Goal: Information Seeking & Learning: Learn about a topic

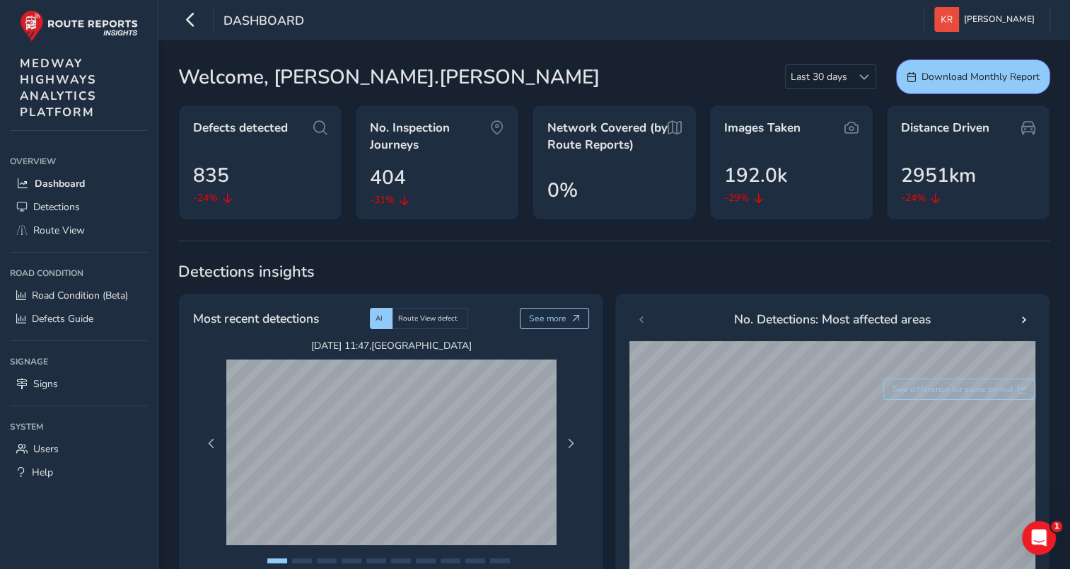
scroll to position [71, 0]
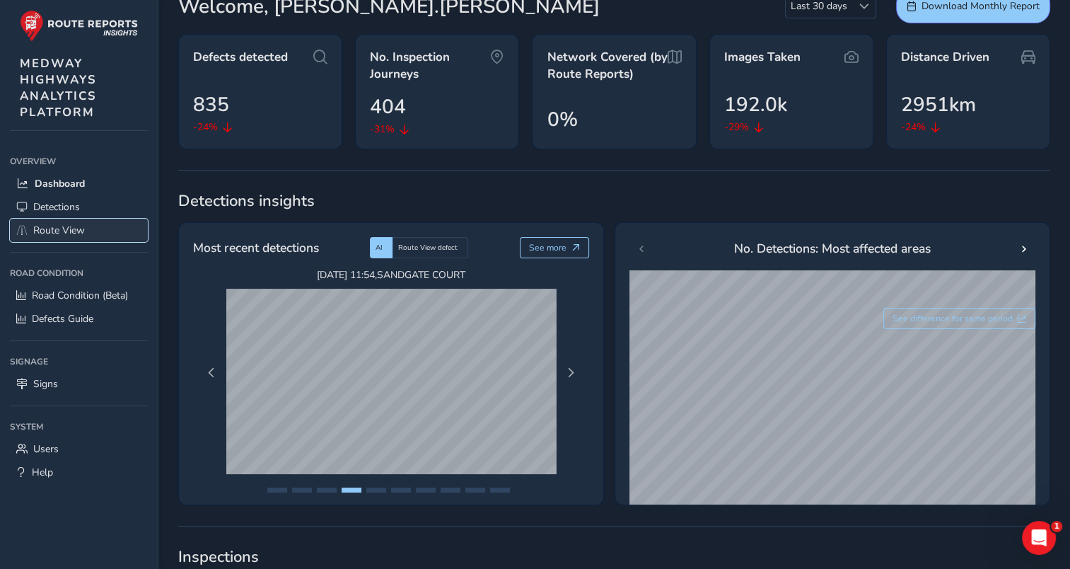
click at [40, 230] on span "Route View" at bounding box center [59, 230] width 52 height 13
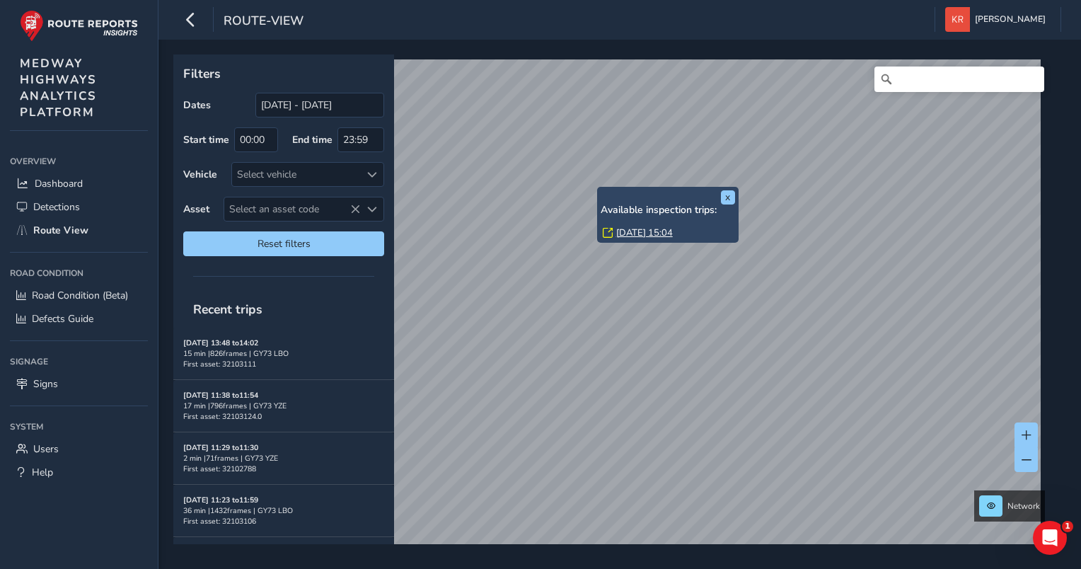
click at [374, 568] on html "route-view [PERSON_NAME] Colour Scheme: Dark Dim Light Logout x Available inspe…" at bounding box center [540, 284] width 1081 height 569
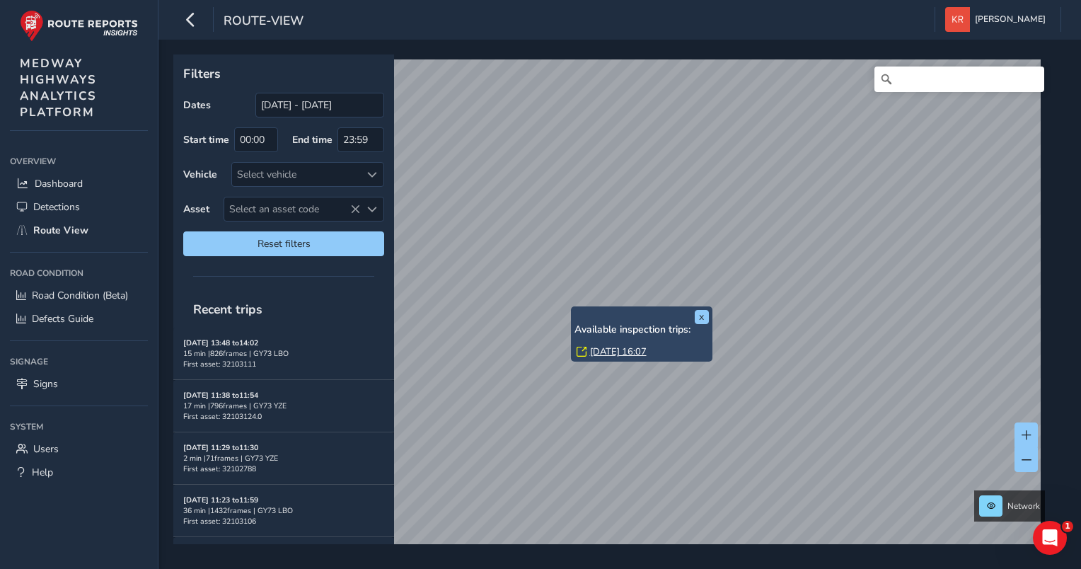
click at [606, 350] on link "[DATE] 16:07" at bounding box center [618, 351] width 57 height 13
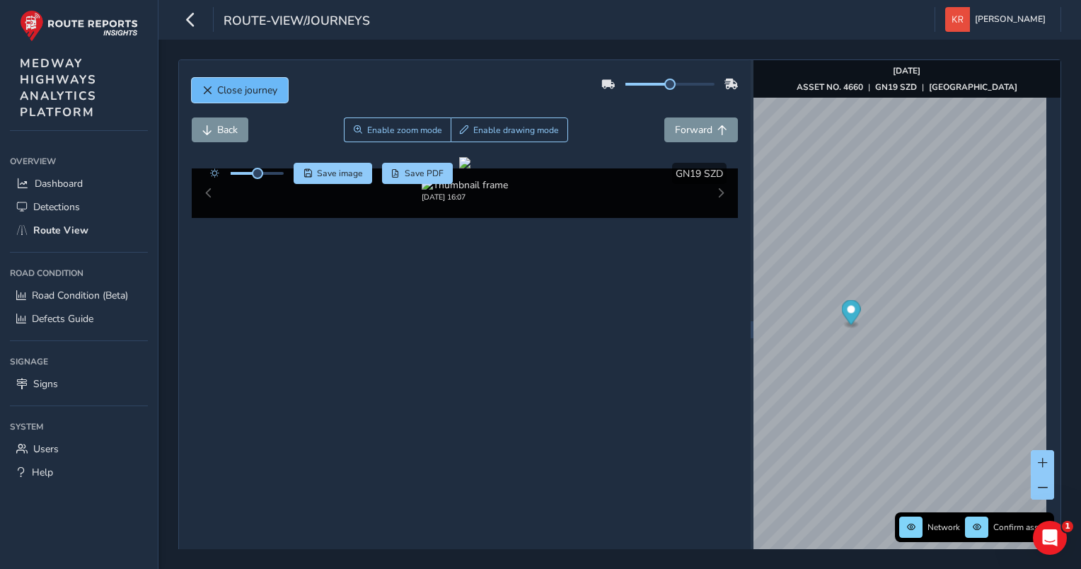
click at [260, 93] on span "Close journey" at bounding box center [247, 89] width 60 height 13
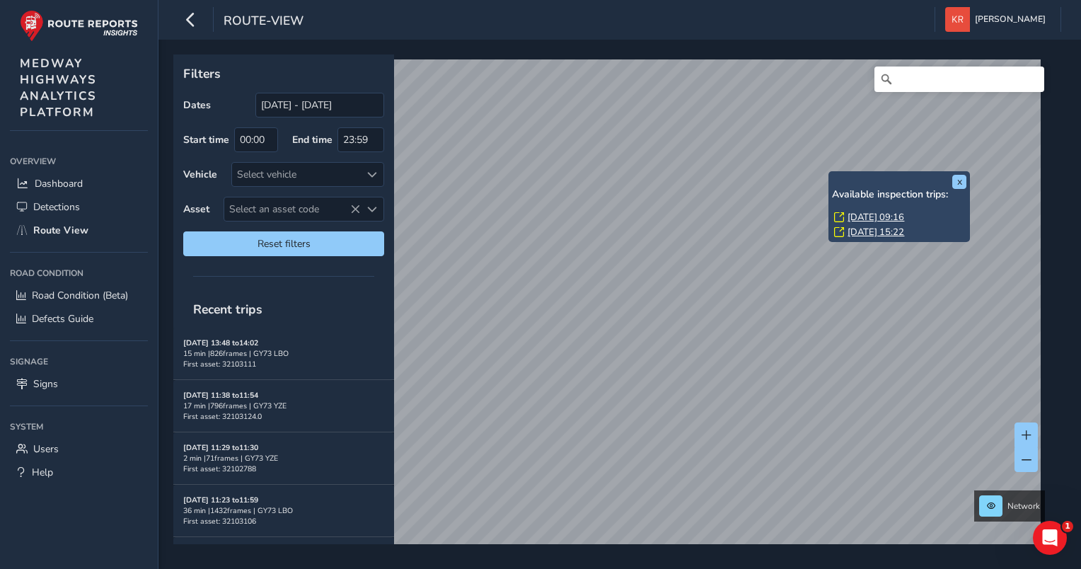
click at [877, 233] on link "[DATE] 15:22" at bounding box center [876, 232] width 57 height 13
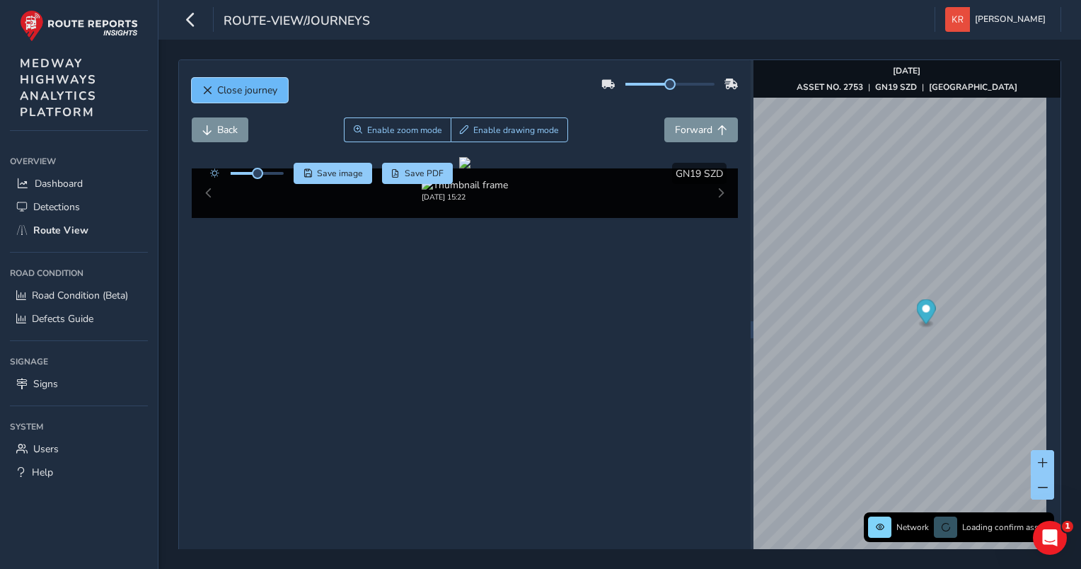
click at [217, 92] on span "Close journey" at bounding box center [247, 89] width 60 height 13
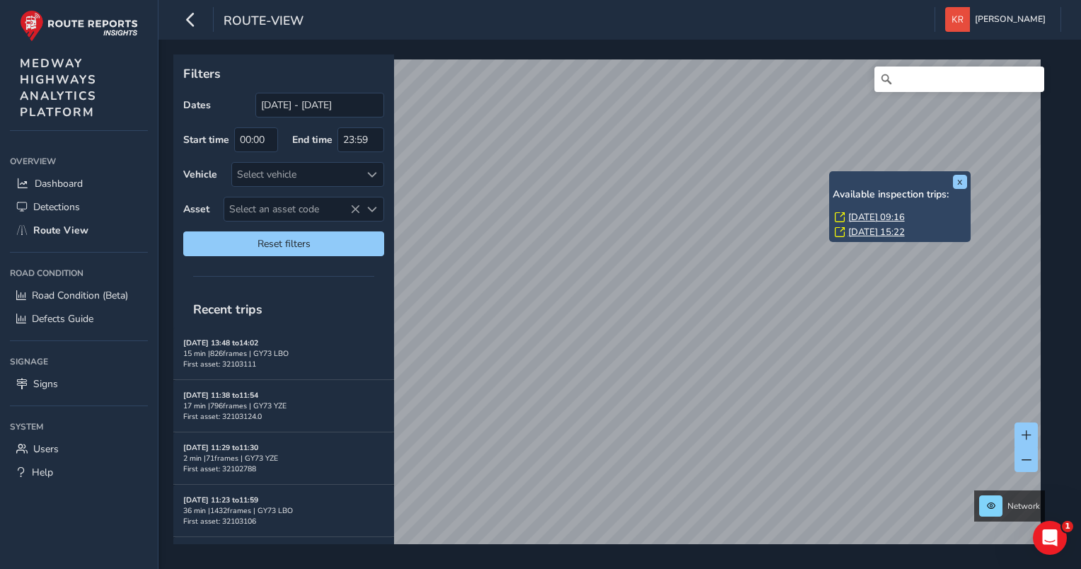
click at [855, 218] on link "[DATE] 09:16" at bounding box center [876, 217] width 57 height 13
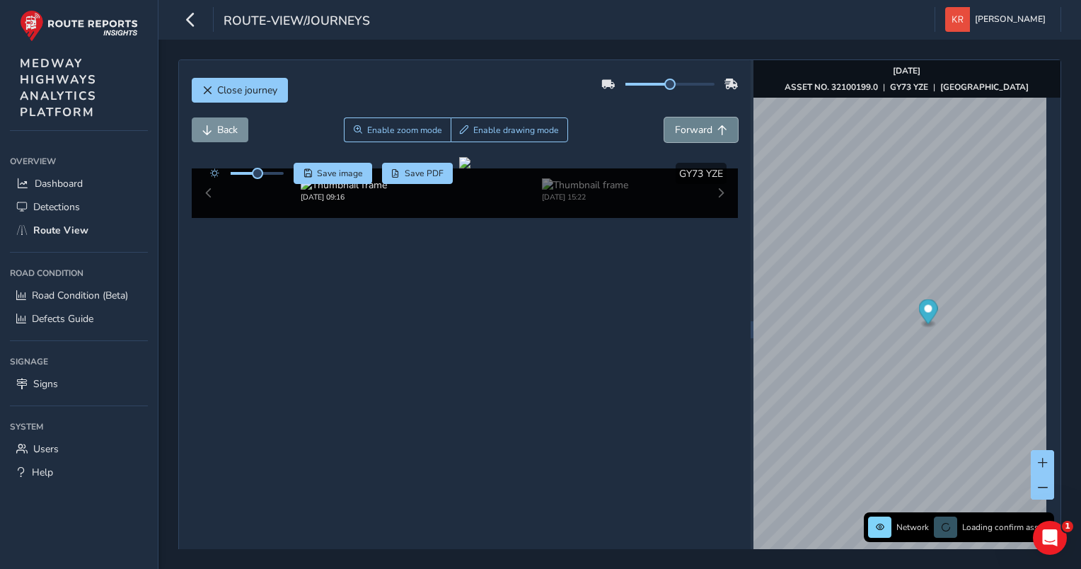
click at [693, 131] on span "Forward" at bounding box center [693, 129] width 37 height 13
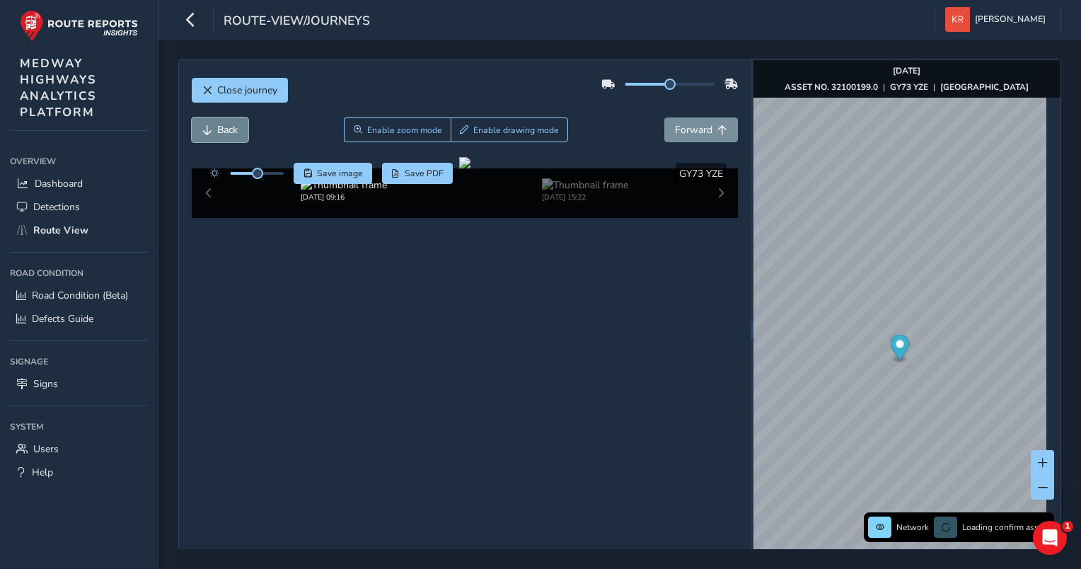
click at [227, 129] on span "Back" at bounding box center [227, 129] width 21 height 13
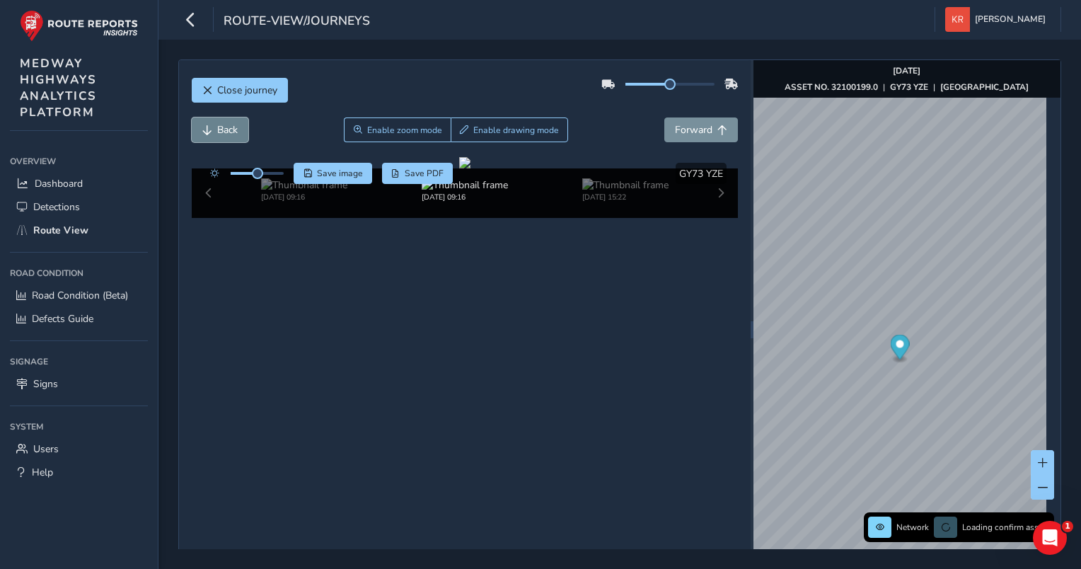
click at [227, 129] on span "Back" at bounding box center [227, 129] width 21 height 13
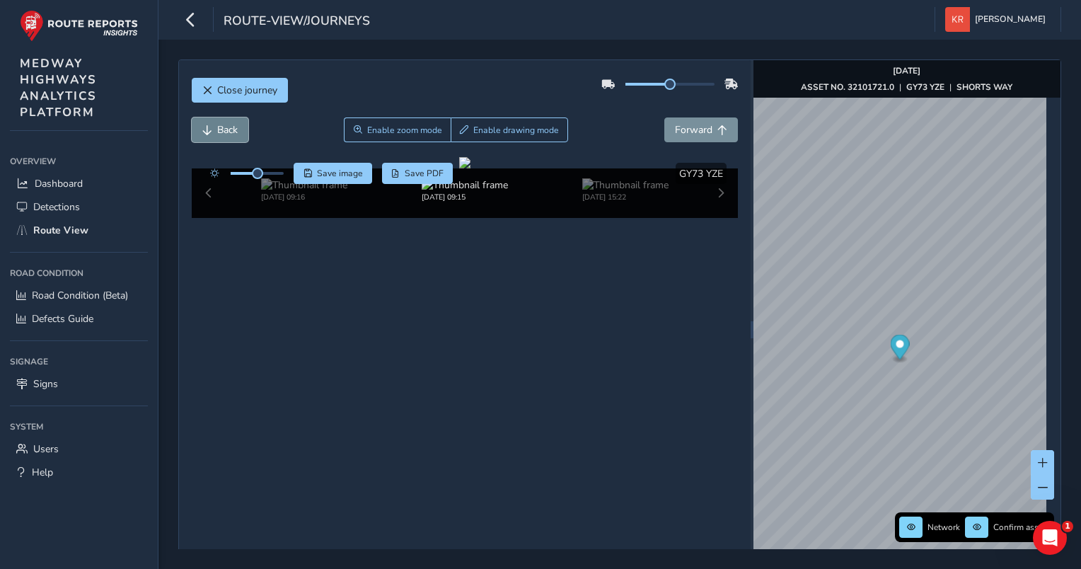
click at [227, 129] on span "Back" at bounding box center [227, 129] width 21 height 13
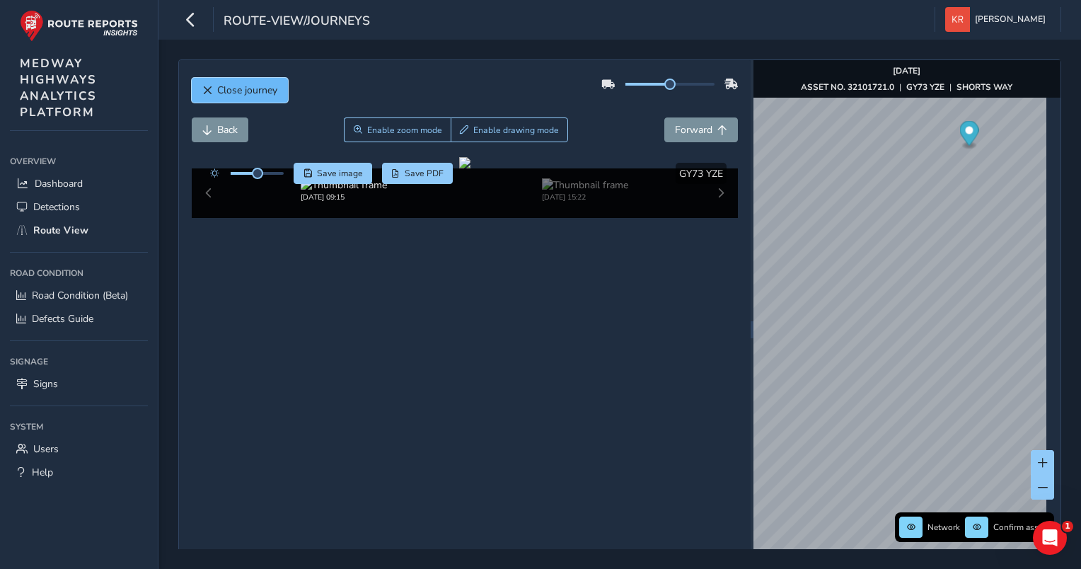
click at [222, 88] on span "Close journey" at bounding box center [247, 89] width 60 height 13
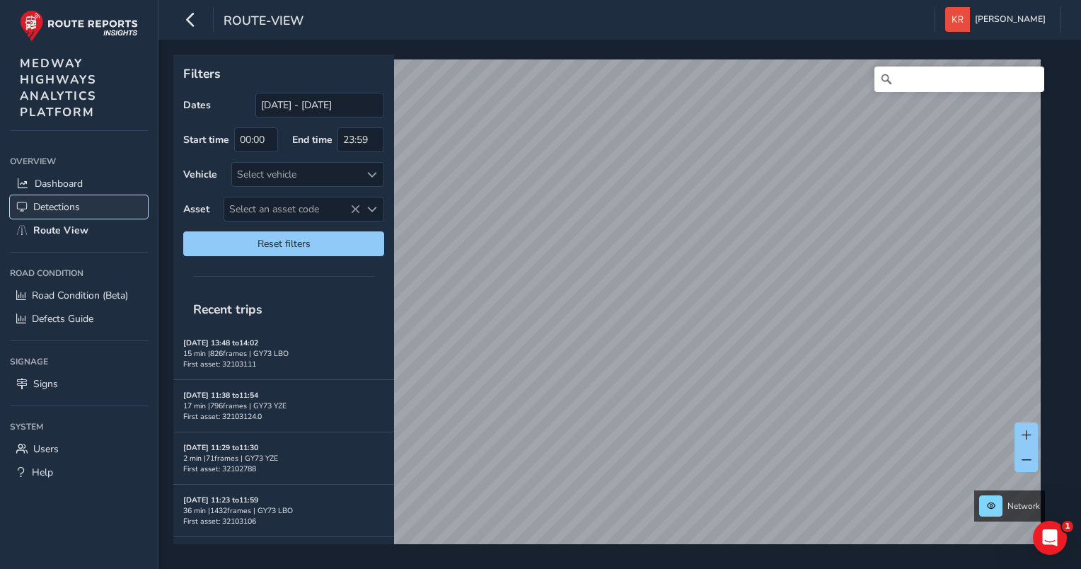
click at [47, 203] on span "Detections" at bounding box center [56, 206] width 47 height 13
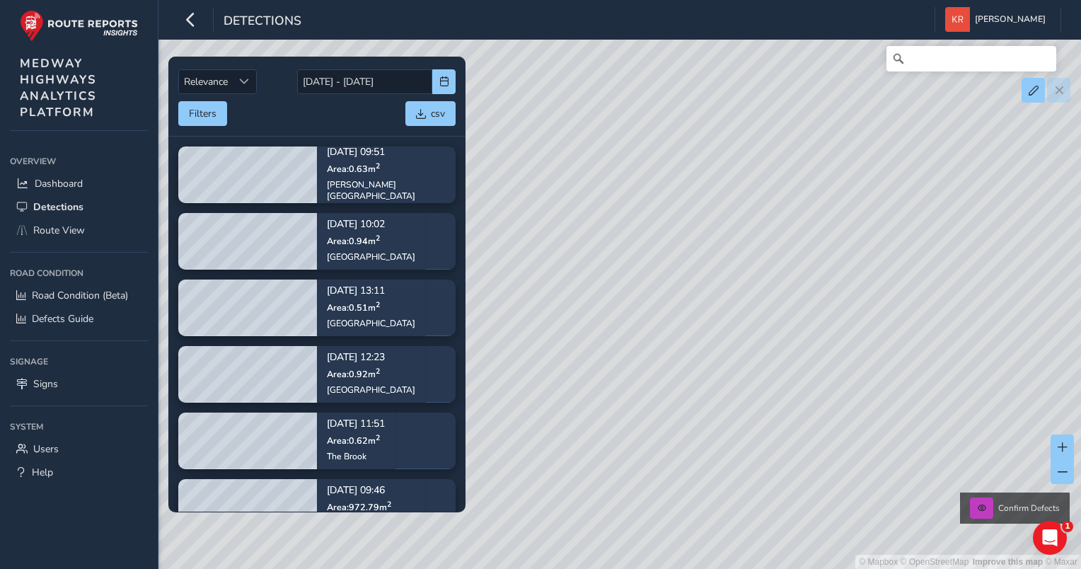
drag, startPoint x: 625, startPoint y: 217, endPoint x: 712, endPoint y: 195, distance: 89.7
click at [712, 195] on div "© Mapbox © OpenStreetMap Improve this map © Maxar Confirm Defects" at bounding box center [540, 284] width 1081 height 569
drag, startPoint x: 536, startPoint y: 215, endPoint x: 641, endPoint y: 193, distance: 107.0
click at [641, 193] on div "© Mapbox © OpenStreetMap Improve this map © Maxar Confirm Defects" at bounding box center [540, 284] width 1081 height 569
drag, startPoint x: 724, startPoint y: 186, endPoint x: 750, endPoint y: 140, distance: 52.6
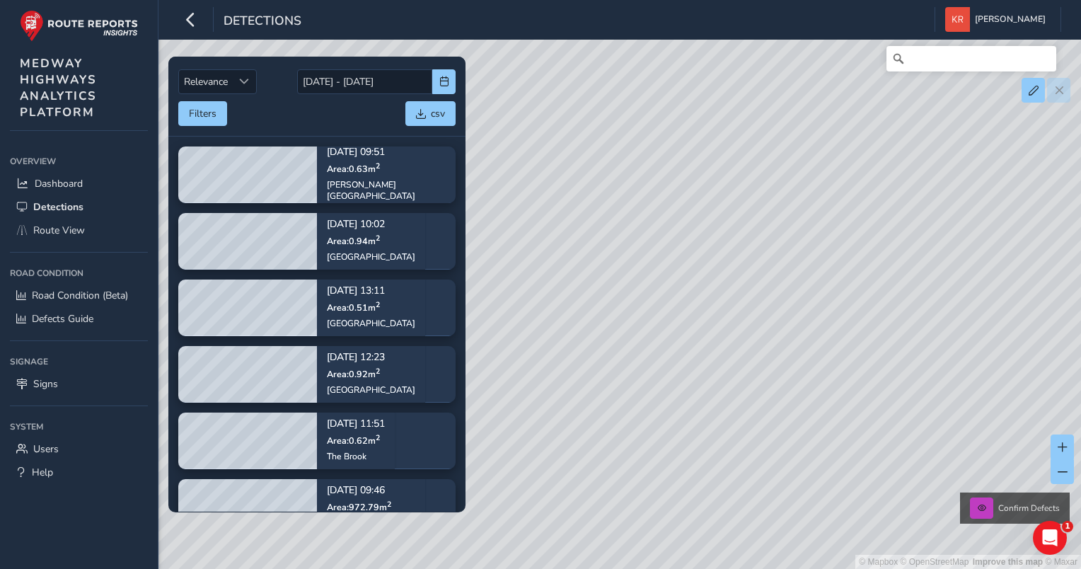
click at [750, 140] on div "© Mapbox © OpenStreetMap Improve this map © Maxar Confirm Defects" at bounding box center [540, 284] width 1081 height 569
drag, startPoint x: 695, startPoint y: 301, endPoint x: 702, endPoint y: 339, distance: 38.9
click at [703, 369] on div "© Mapbox © OpenStreetMap Improve this map © Maxar Confirm Defects" at bounding box center [540, 284] width 1081 height 569
drag, startPoint x: 647, startPoint y: 370, endPoint x: 799, endPoint y: 346, distance: 153.3
click at [799, 346] on div "© Mapbox © OpenStreetMap Improve this map © Maxar Confirm Defects" at bounding box center [540, 284] width 1081 height 569
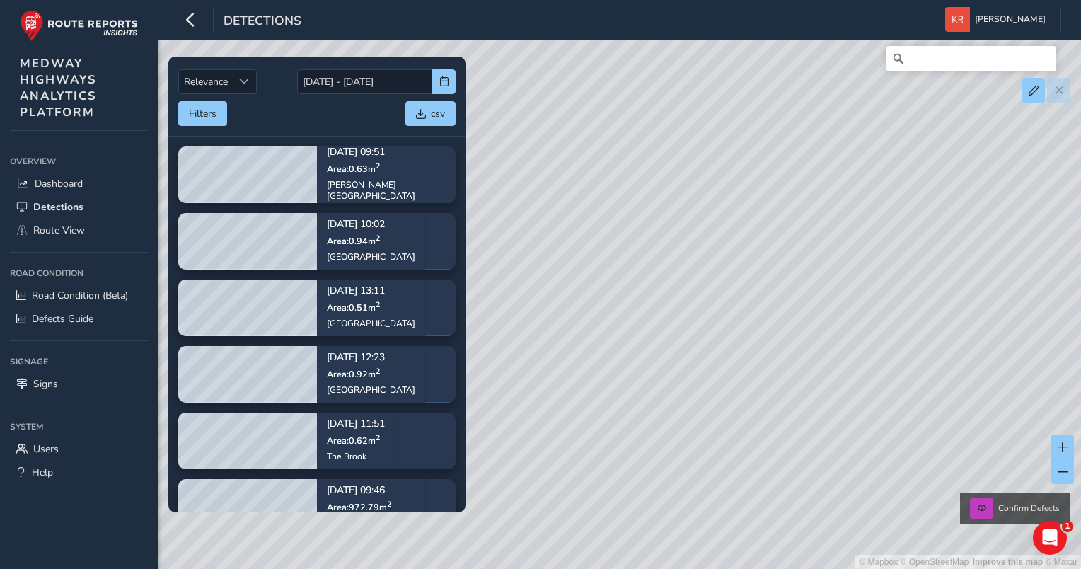
drag, startPoint x: 959, startPoint y: 379, endPoint x: 661, endPoint y: 480, distance: 313.7
click at [661, 480] on div "© Mapbox © OpenStreetMap Improve this map © Maxar Confirm Defects" at bounding box center [540, 284] width 1081 height 569
drag, startPoint x: 826, startPoint y: 342, endPoint x: 688, endPoint y: 484, distance: 197.6
click at [688, 484] on div "© Mapbox © OpenStreetMap Improve this map © Maxar Confirm Defects" at bounding box center [540, 284] width 1081 height 569
drag, startPoint x: 889, startPoint y: 409, endPoint x: 835, endPoint y: 377, distance: 62.5
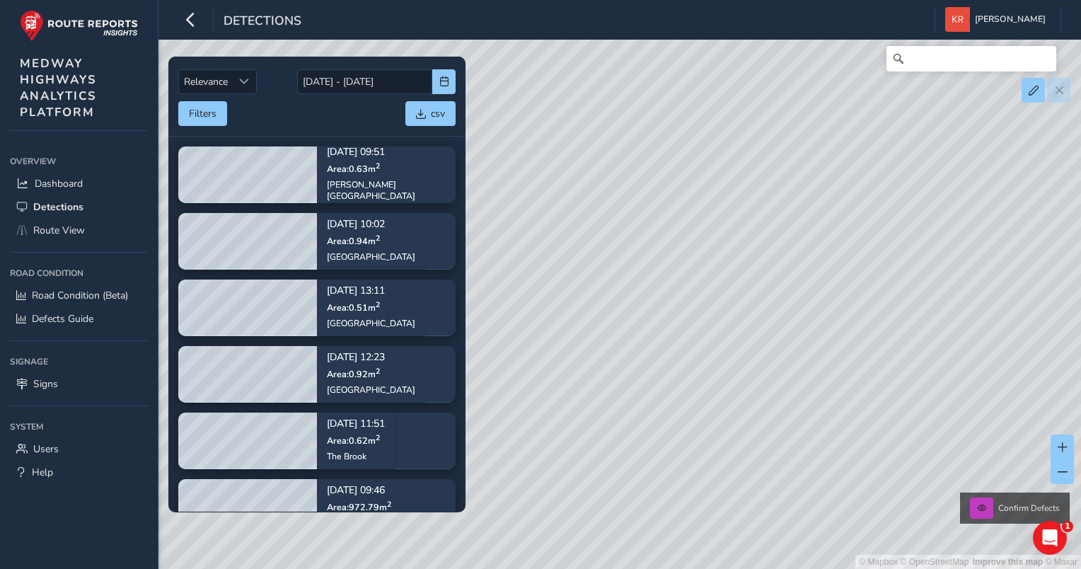
click at [845, 431] on div "© Mapbox © OpenStreetMap Improve this map © Maxar Confirm Defects" at bounding box center [540, 284] width 1081 height 569
click at [45, 229] on span "Route View" at bounding box center [59, 230] width 52 height 13
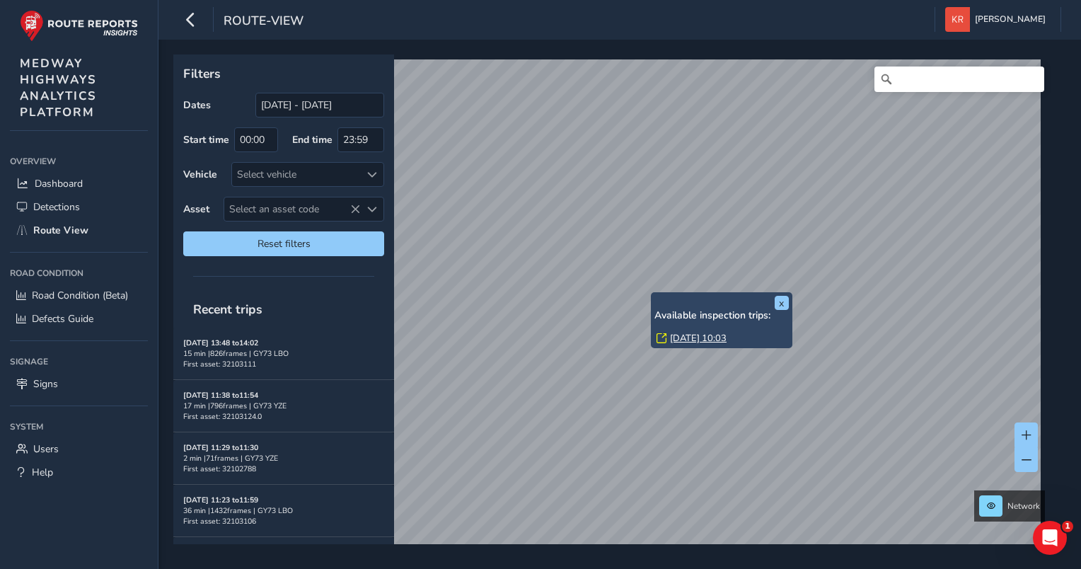
click at [675, 337] on link "[DATE] 10:03" at bounding box center [698, 338] width 57 height 13
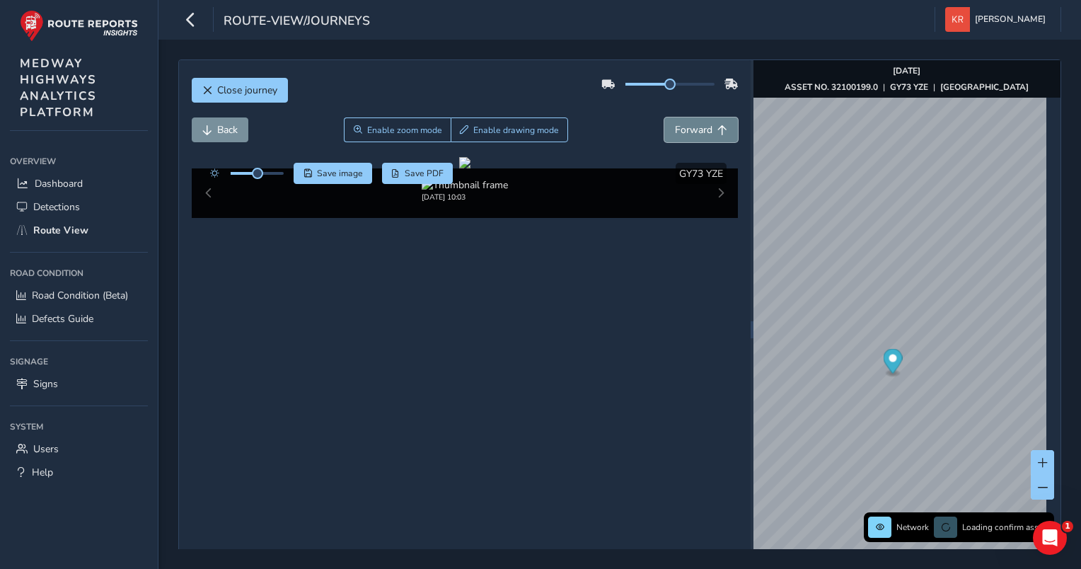
click at [666, 120] on button "Forward" at bounding box center [701, 129] width 74 height 25
click at [666, 124] on button "Forward" at bounding box center [701, 129] width 74 height 25
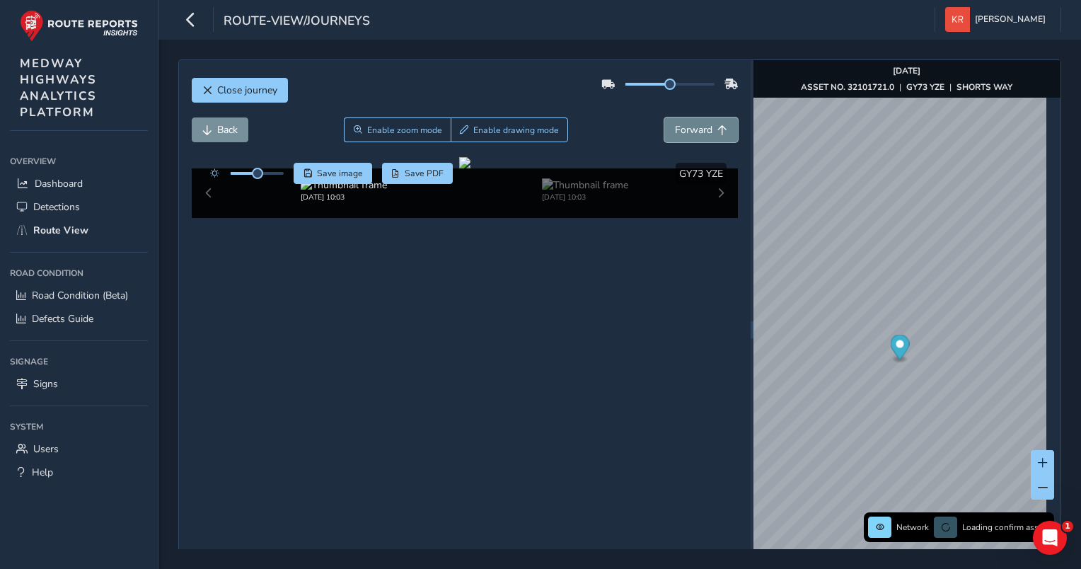
click at [666, 124] on button "Forward" at bounding box center [701, 129] width 74 height 25
click at [227, 129] on span "Back" at bounding box center [227, 129] width 21 height 13
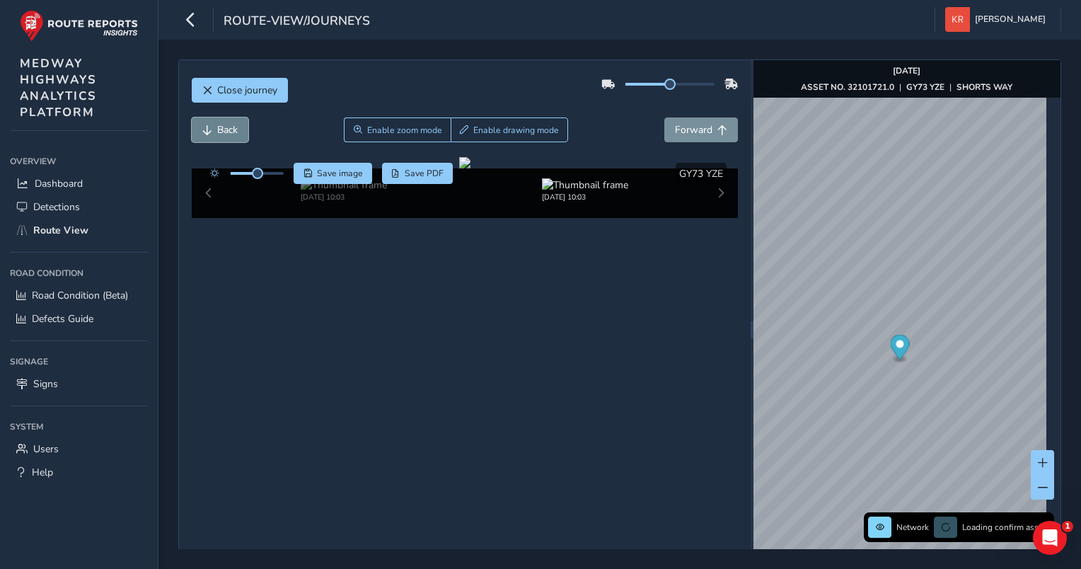
click at [227, 129] on span "Back" at bounding box center [227, 129] width 21 height 13
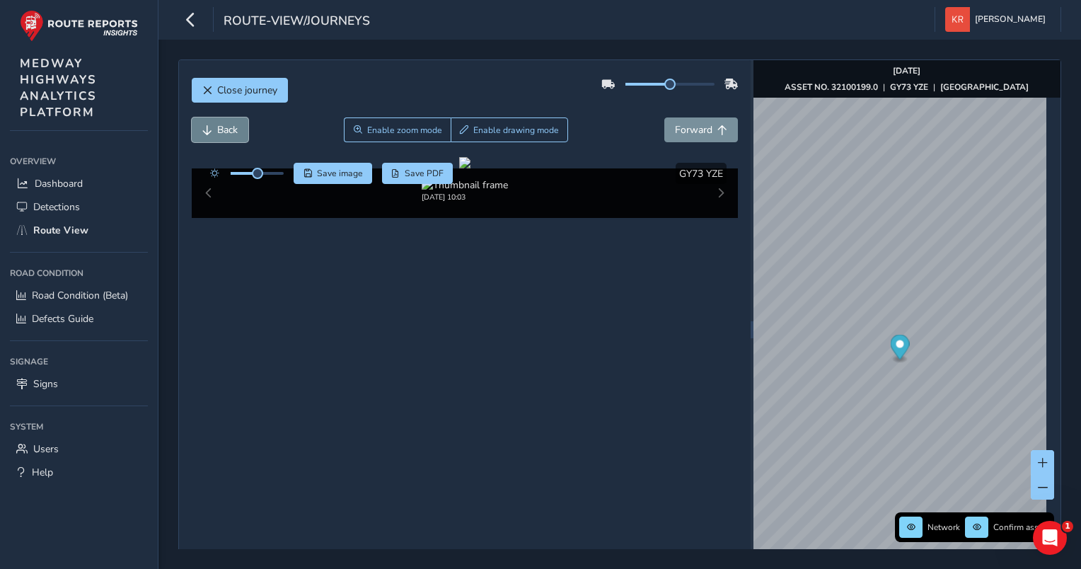
click at [208, 133] on span "Back" at bounding box center [207, 130] width 10 height 10
click at [224, 91] on span "Close journey" at bounding box center [247, 89] width 60 height 13
